Goal: Entertainment & Leisure: Consume media (video, audio)

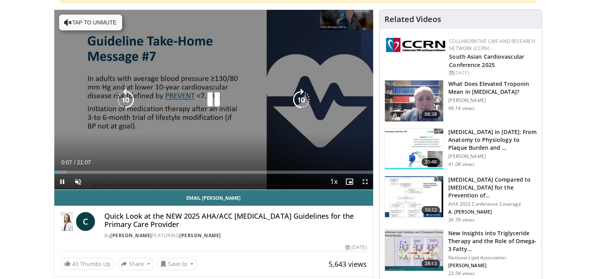
scroll to position [79, 0]
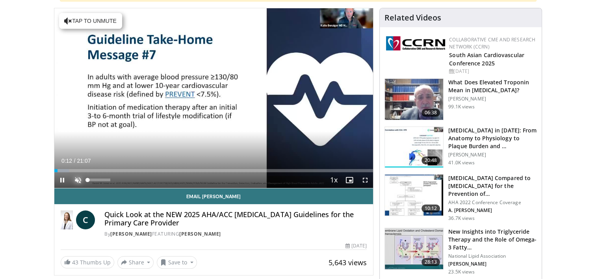
click at [78, 178] on span "Video Player" at bounding box center [78, 180] width 16 height 16
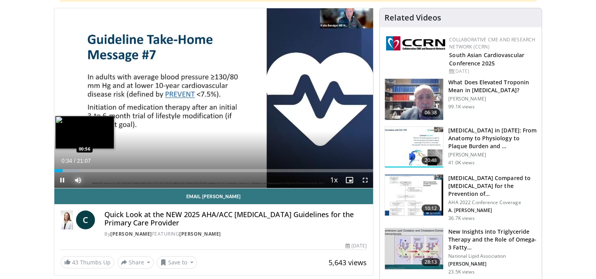
click at [68, 169] on div "Loaded : 7.82% 00:34 00:56" at bounding box center [213, 170] width 319 height 3
click at [76, 167] on div "Loaded : 9.47% 01:26 01:27" at bounding box center [213, 168] width 319 height 7
click at [86, 171] on div "Loaded : 14.21% 02:06 02:06" at bounding box center [213, 170] width 319 height 3
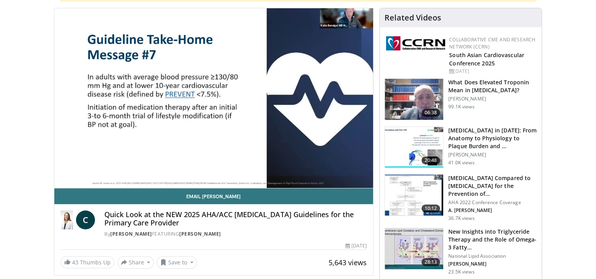
click at [91, 171] on video-js "**********" at bounding box center [213, 98] width 319 height 180
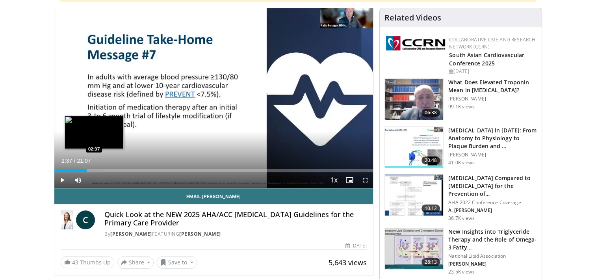
click at [94, 170] on div "Progress Bar" at bounding box center [90, 170] width 23 height 3
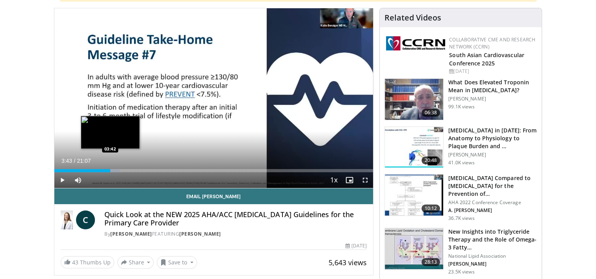
click at [110, 167] on div "Loaded : 20.52% 03:43 03:42" at bounding box center [213, 168] width 319 height 7
click at [117, 169] on div "Loaded : 22.89% 03:48 04:10" at bounding box center [213, 170] width 319 height 3
click at [124, 169] on div "Progress Bar" at bounding box center [123, 170] width 23 height 3
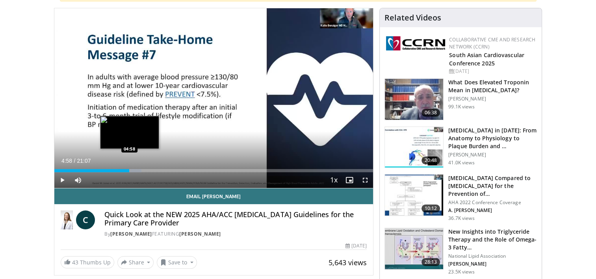
click at [129, 169] on div "Loaded : 27.40% 04:58 04:58" at bounding box center [213, 170] width 319 height 3
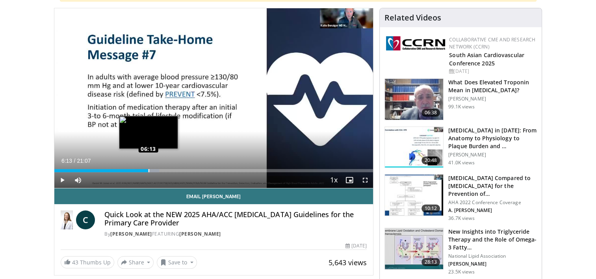
click at [148, 168] on div "Loaded : 32.88% 06:13 06:13" at bounding box center [213, 168] width 319 height 7
click at [156, 169] on div "Loaded : 35.23% 06:46 06:46" at bounding box center [213, 170] width 319 height 3
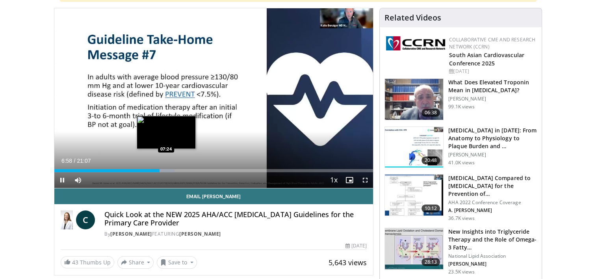
click at [166, 169] on div "Loaded : 37.88% 06:58 07:24" at bounding box center [213, 170] width 319 height 3
click at [172, 171] on div "Progress Bar" at bounding box center [171, 170] width 24 height 3
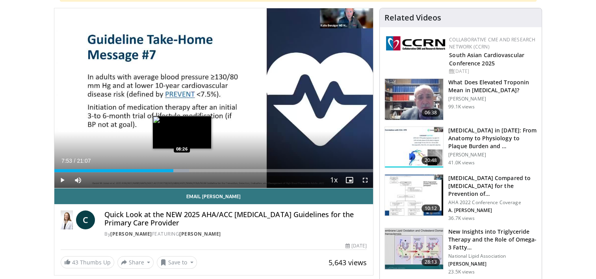
click at [181, 167] on div "Loaded : 42.27% 07:53 08:26" at bounding box center [213, 168] width 319 height 7
click at [190, 168] on div "Loaded : 45.78% 08:36 09:01" at bounding box center [213, 168] width 319 height 7
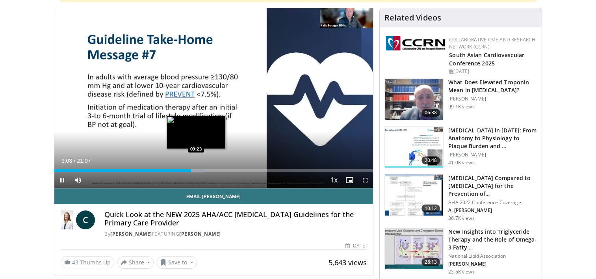
click at [196, 168] on div "Loaded : 47.75% 09:03 09:23" at bounding box center [213, 168] width 319 height 7
click at [203, 171] on div "Progress Bar" at bounding box center [199, 170] width 23 height 3
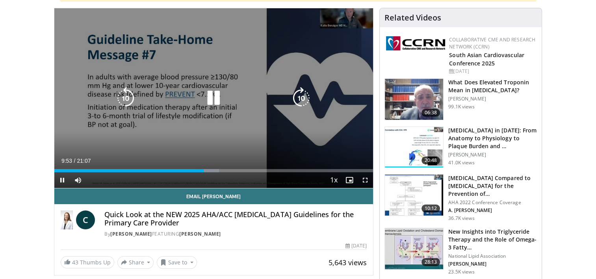
click at [209, 170] on div "Progress Bar" at bounding box center [207, 170] width 23 height 3
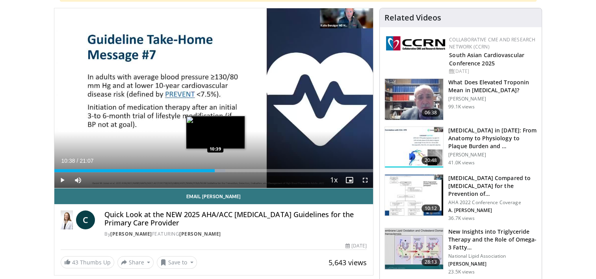
click at [215, 168] on div "Loaded : 53.67% 10:19 10:39" at bounding box center [213, 168] width 319 height 7
click at [222, 170] on div "Loaded : 56.04% 11:09 11:09" at bounding box center [213, 170] width 319 height 3
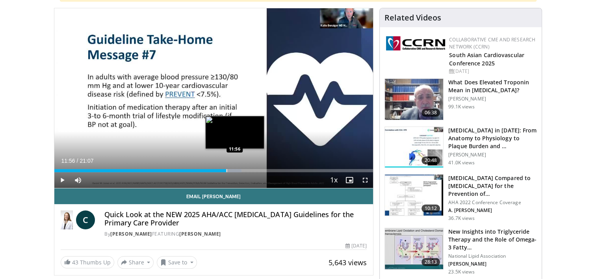
click at [235, 169] on div "Progress Bar" at bounding box center [234, 170] width 14 height 3
click at [243, 171] on div "Loaded : 63.14% 12:16 12:30" at bounding box center [213, 170] width 319 height 3
click at [250, 171] on div "Progress Bar" at bounding box center [247, 170] width 23 height 3
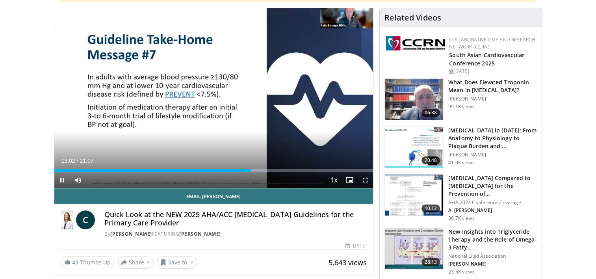
click at [257, 173] on div "Current Time 13:02 / Duration 21:07 Pause Skip Backward Skip Forward Mute 0% Lo…" at bounding box center [213, 180] width 319 height 16
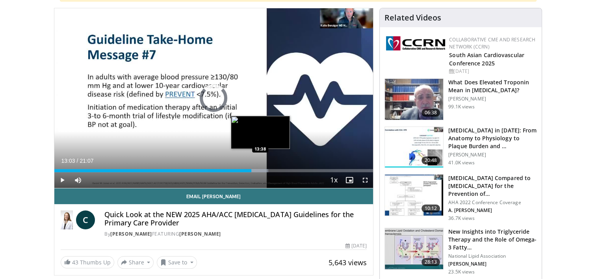
click at [260, 170] on div "Loaded : 67.09% 13:03 13:38" at bounding box center [213, 170] width 319 height 3
click at [270, 168] on div "Loaded : 70.46% 13:52 14:18" at bounding box center [213, 168] width 319 height 7
